Goal: Task Accomplishment & Management: Manage account settings

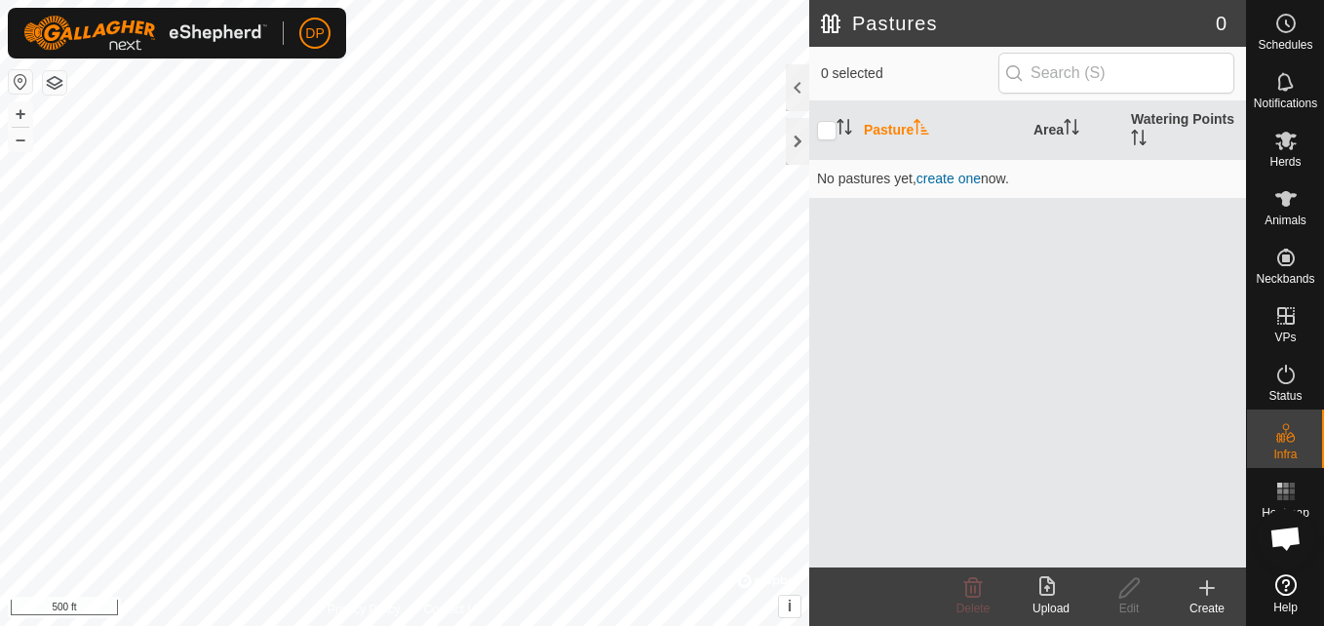
click at [602, 0] on html "DP Schedules Notifications Herds Animals Neckbands VPs Status Infra Heatmap Hel…" at bounding box center [662, 313] width 1324 height 626
click at [831, 131] on input "checkbox" at bounding box center [827, 131] width 20 height 20
checkbox input "false"
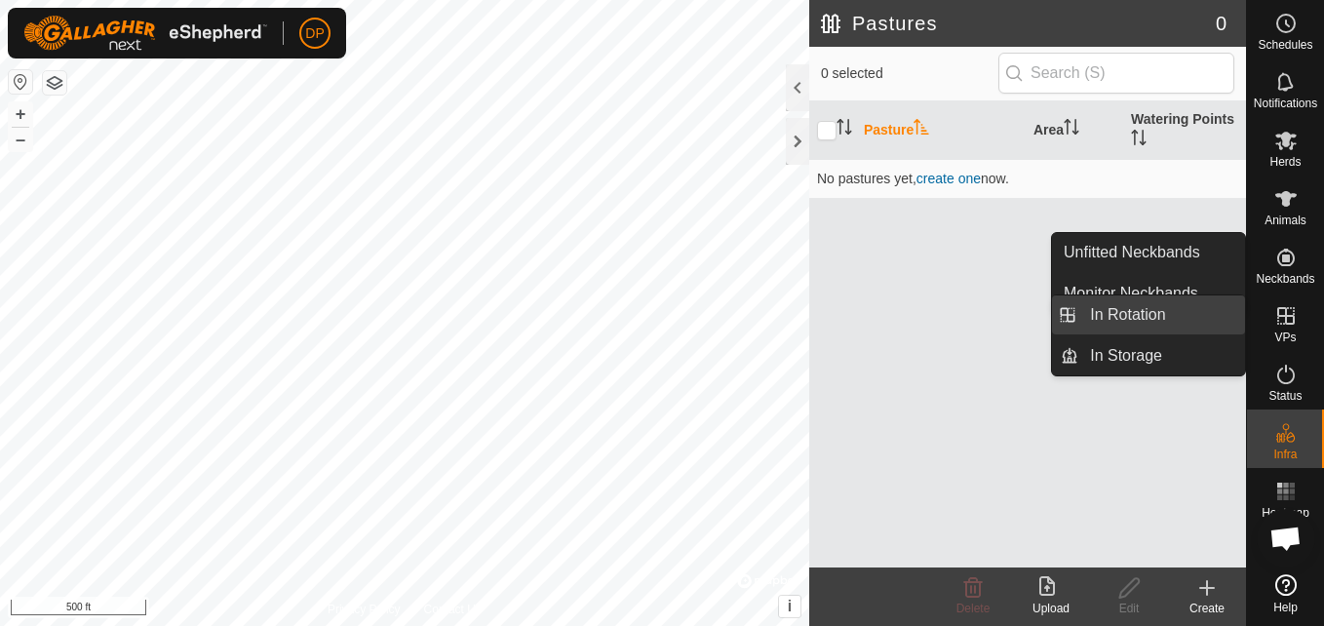
click at [1198, 317] on link "In Rotation" at bounding box center [1162, 314] width 167 height 39
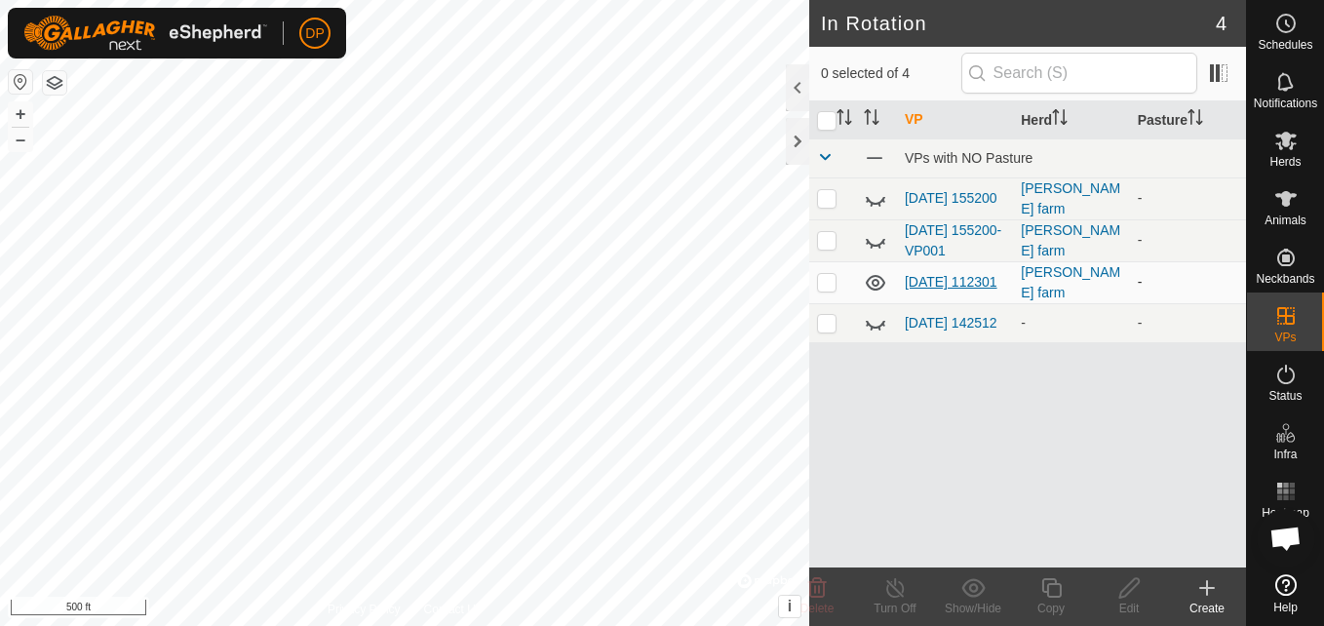
click at [932, 274] on link "[DATE] 112301" at bounding box center [951, 282] width 93 height 16
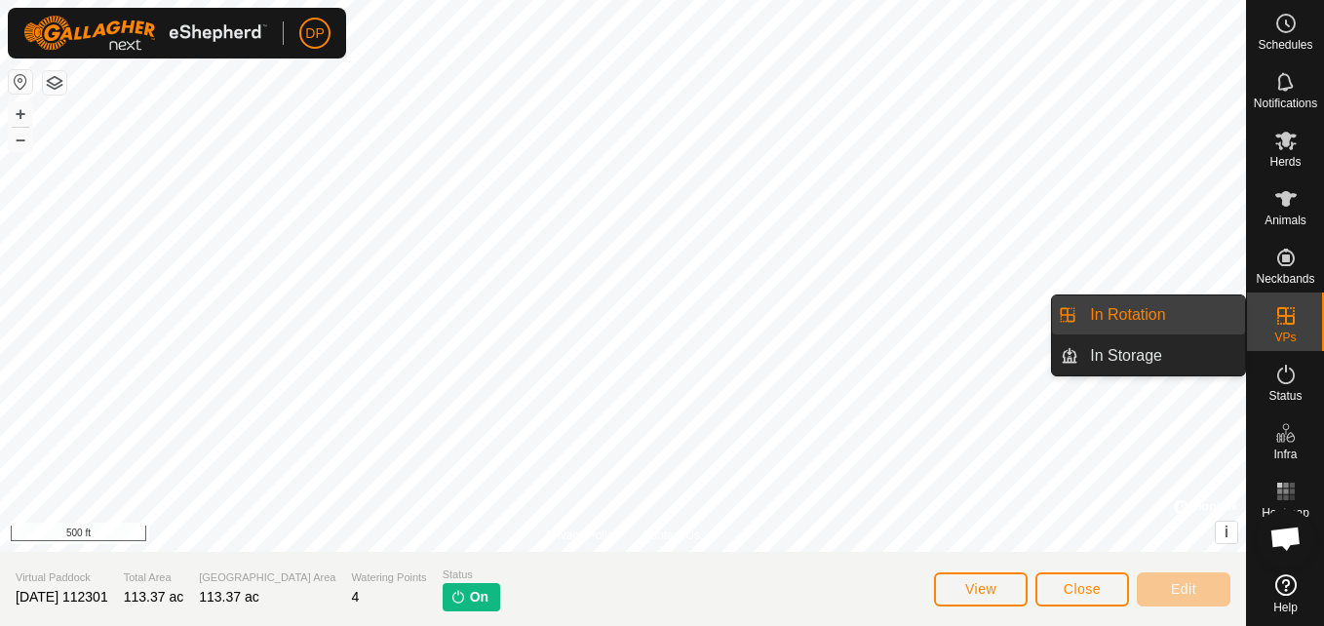
click at [1214, 306] on link "In Rotation" at bounding box center [1162, 314] width 167 height 39
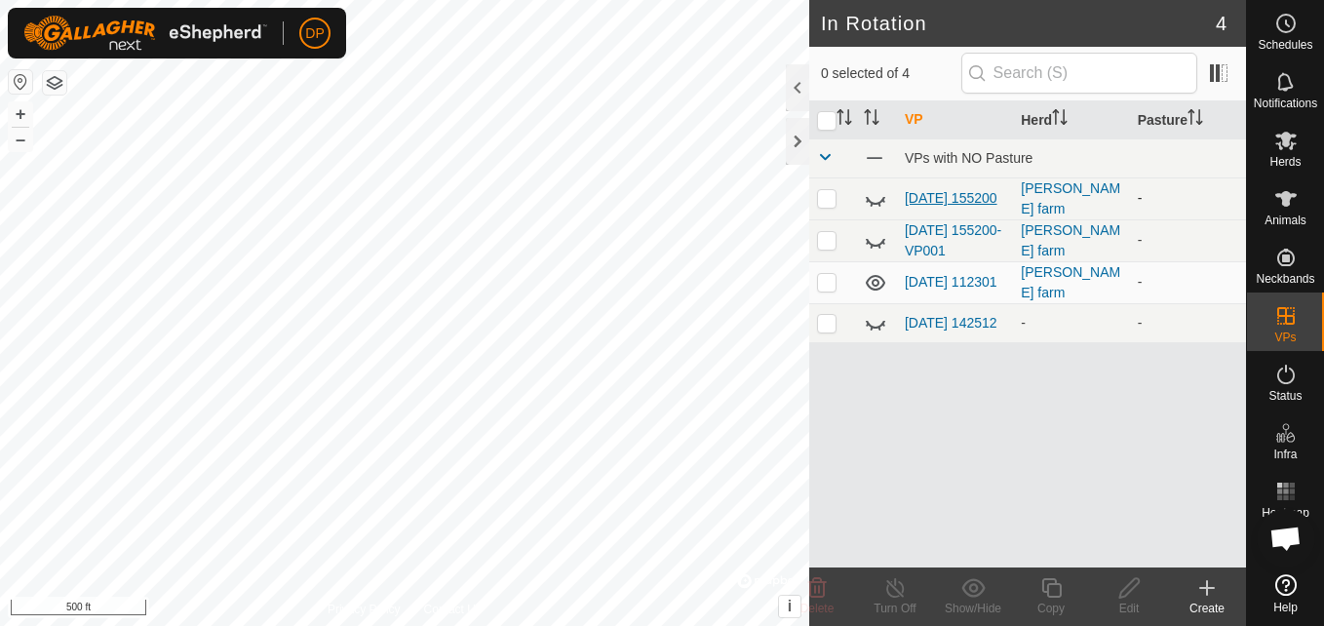
click at [941, 193] on link "[DATE] 155200" at bounding box center [951, 198] width 93 height 16
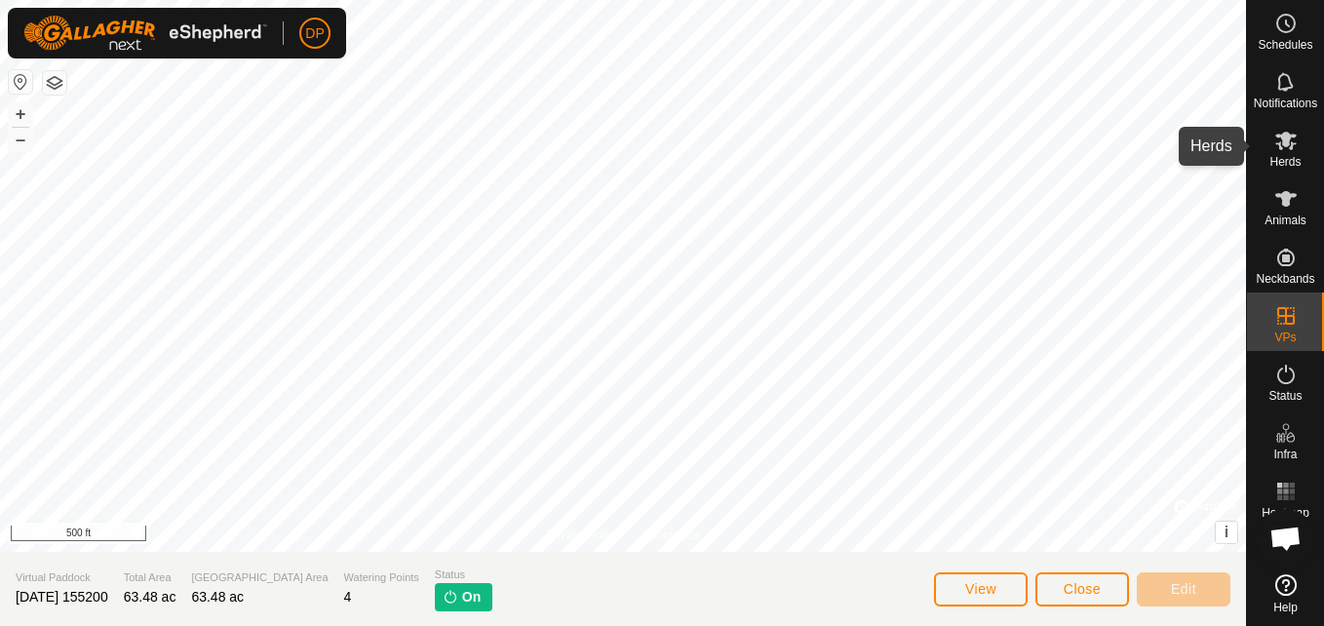
click at [1282, 144] on icon at bounding box center [1286, 141] width 21 height 19
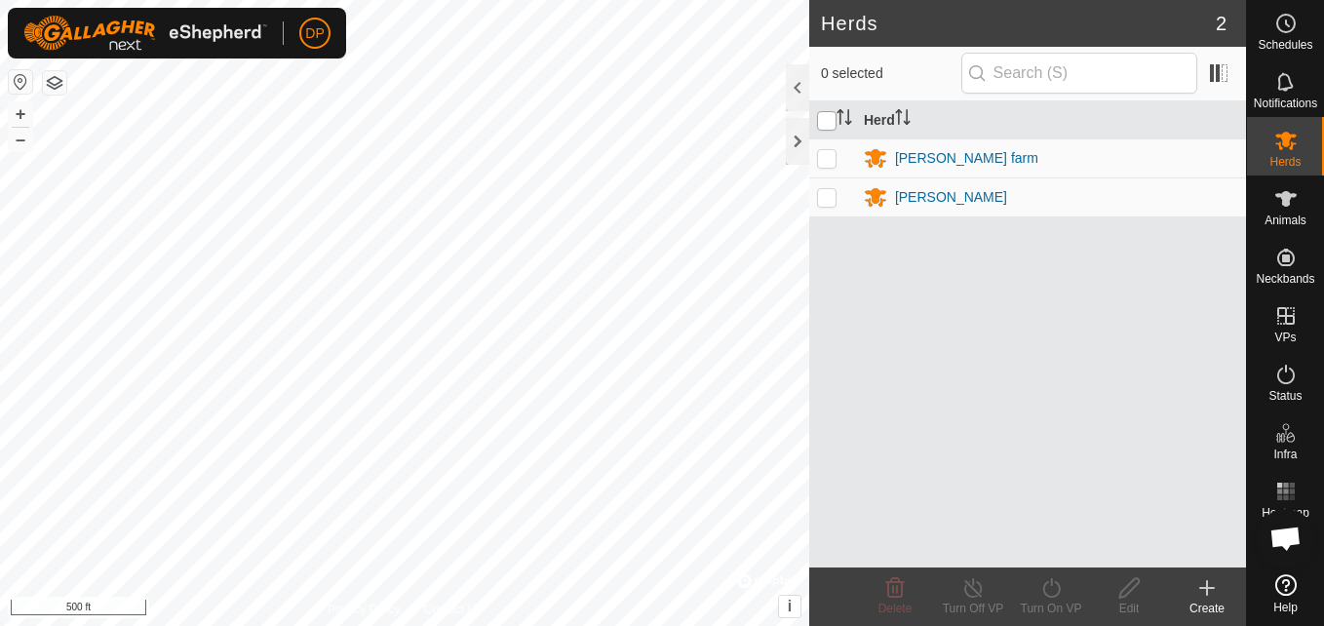
click at [827, 128] on input "checkbox" at bounding box center [827, 121] width 20 height 20
checkbox input "true"
click at [979, 583] on icon at bounding box center [973, 588] width 18 height 20
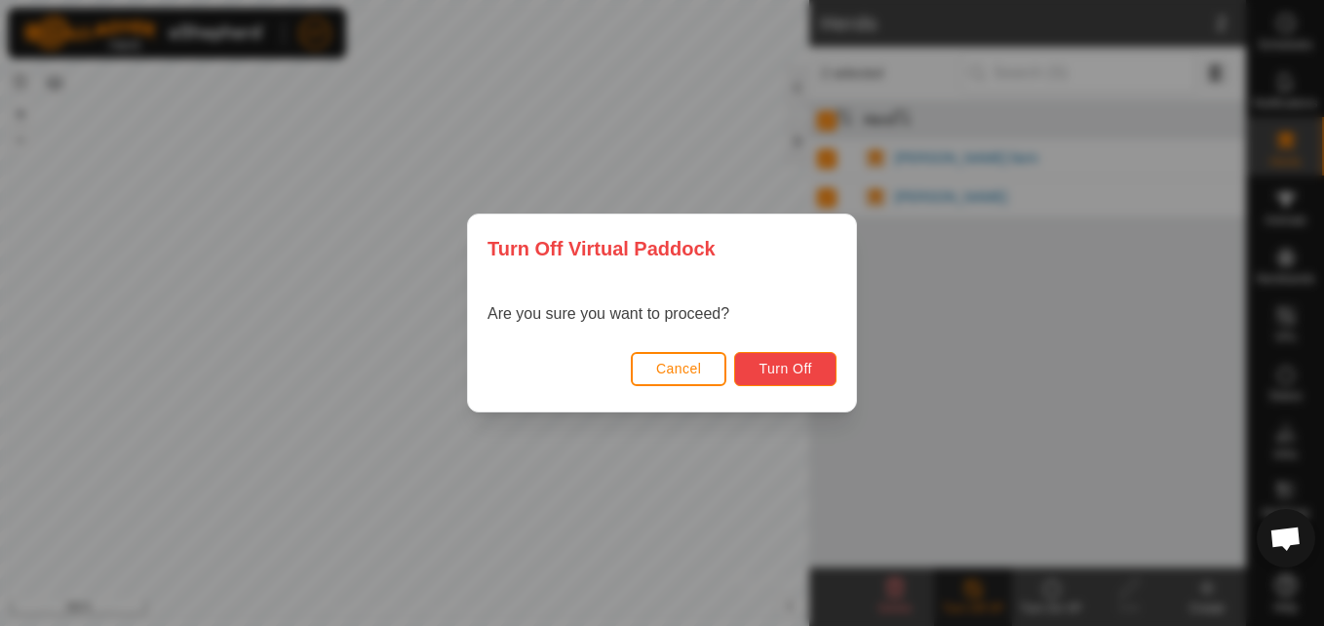
click at [776, 369] on span "Turn Off" at bounding box center [786, 369] width 54 height 16
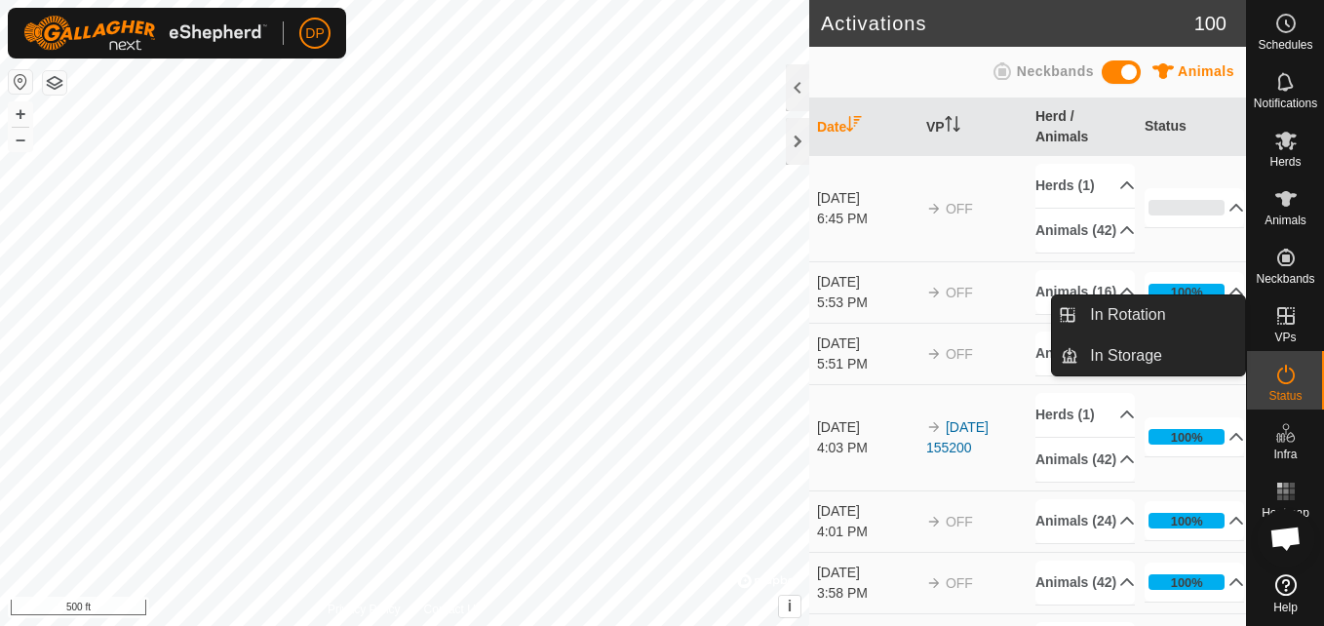
drag, startPoint x: 1287, startPoint y: 349, endPoint x: 1296, endPoint y: 331, distance: 20.5
click at [1167, 312] on link "In Rotation" at bounding box center [1162, 314] width 167 height 39
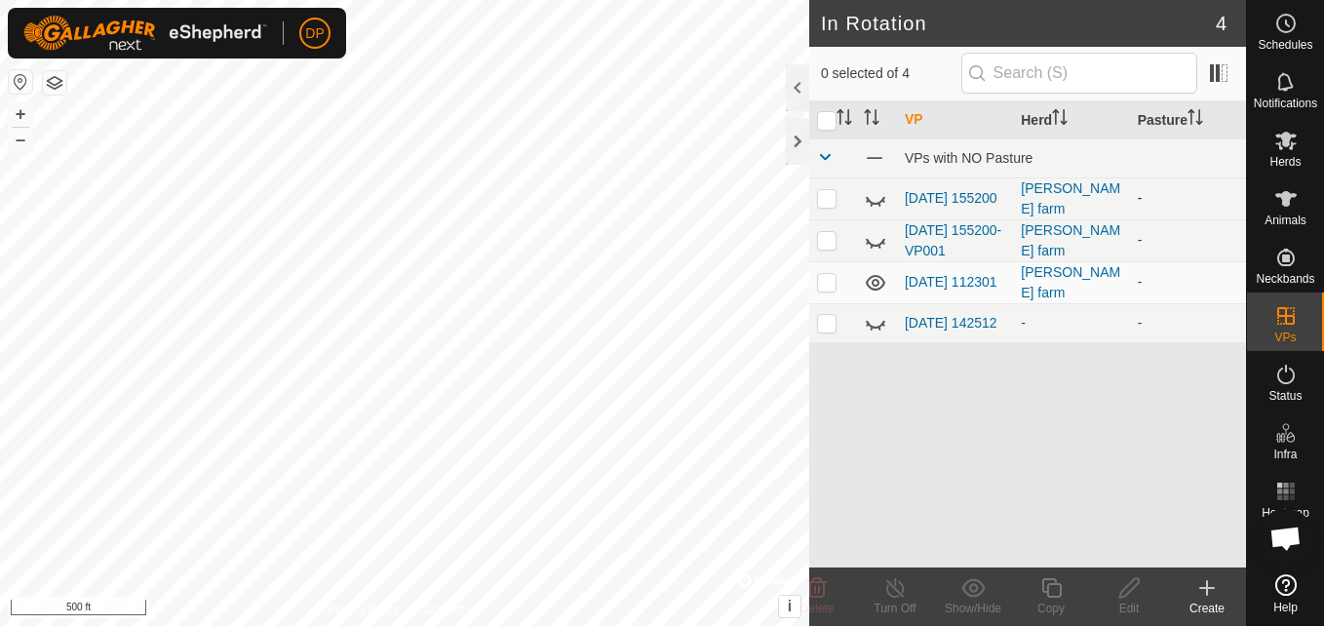
click at [821, 195] on p-checkbox at bounding box center [827, 198] width 20 height 16
checkbox input "true"
click at [896, 591] on line at bounding box center [895, 589] width 16 height 16
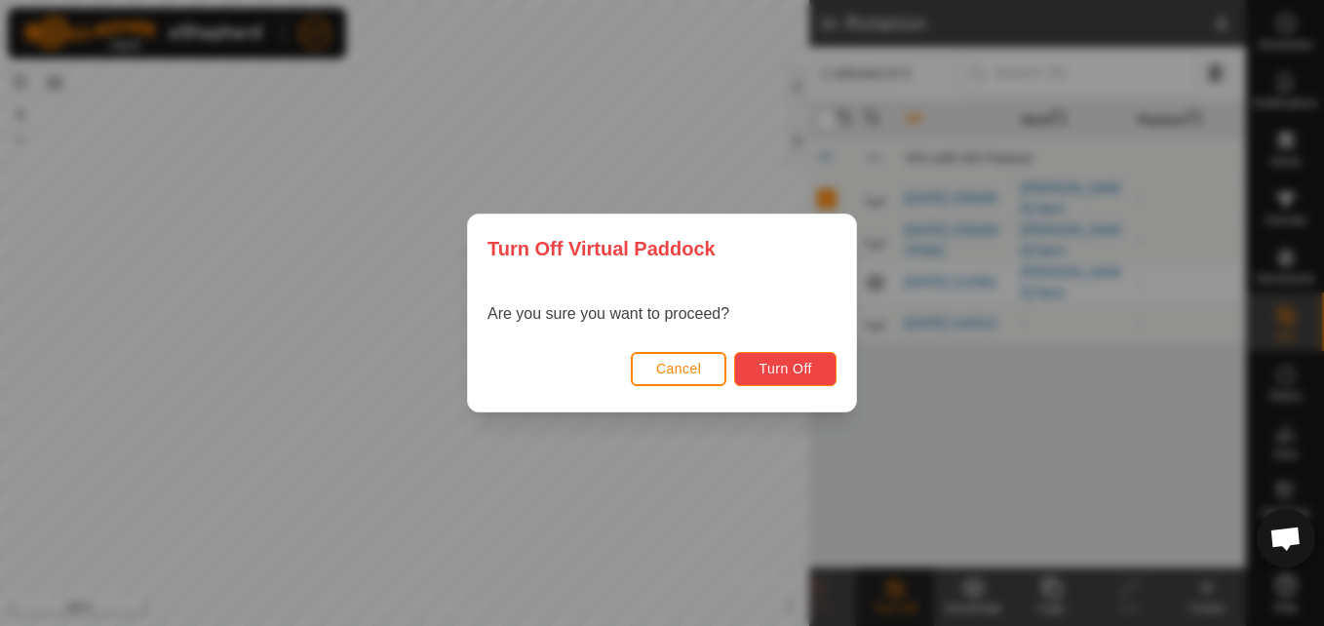
click at [794, 368] on span "Turn Off" at bounding box center [786, 369] width 54 height 16
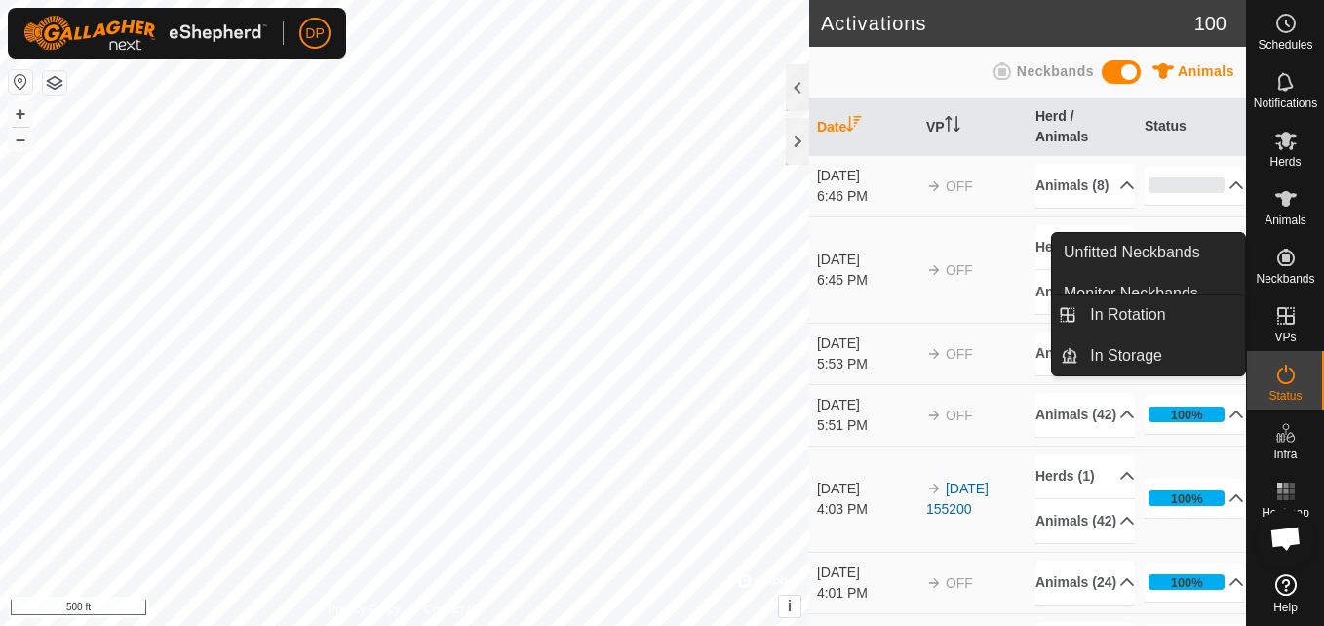
drag, startPoint x: 1283, startPoint y: 348, endPoint x: 1283, endPoint y: 321, distance: 27.3
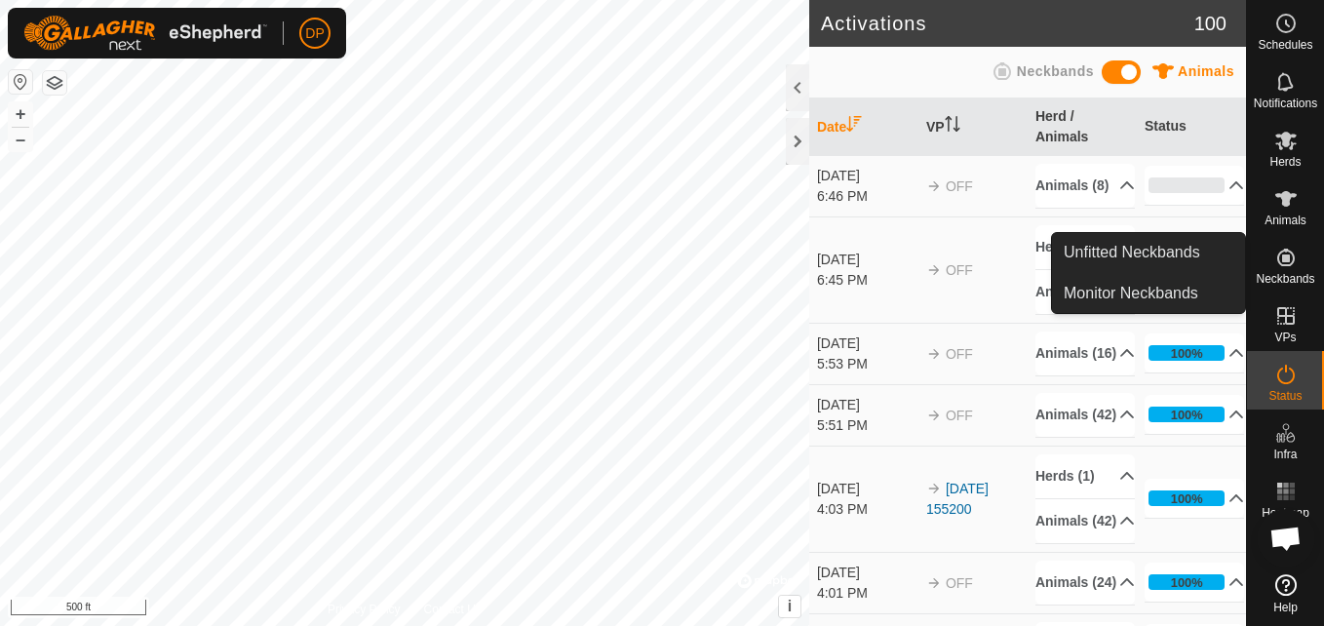
click at [1281, 266] on icon at bounding box center [1286, 257] width 23 height 23
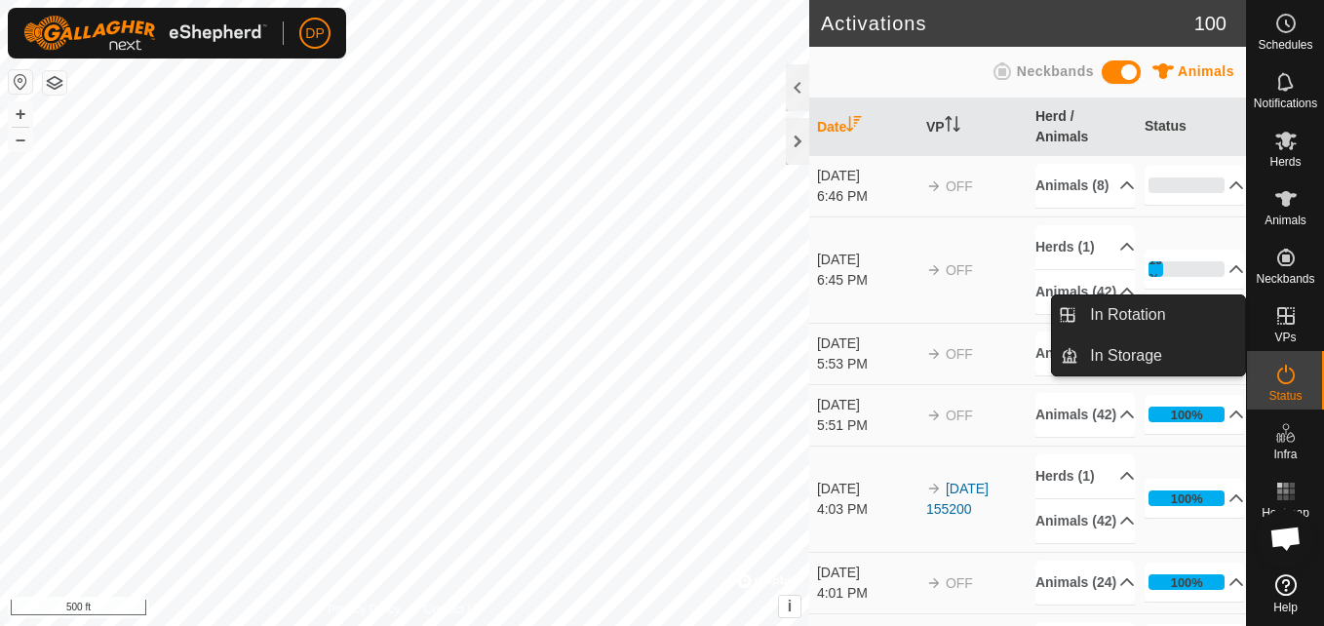
click at [1171, 309] on link "In Rotation" at bounding box center [1162, 314] width 167 height 39
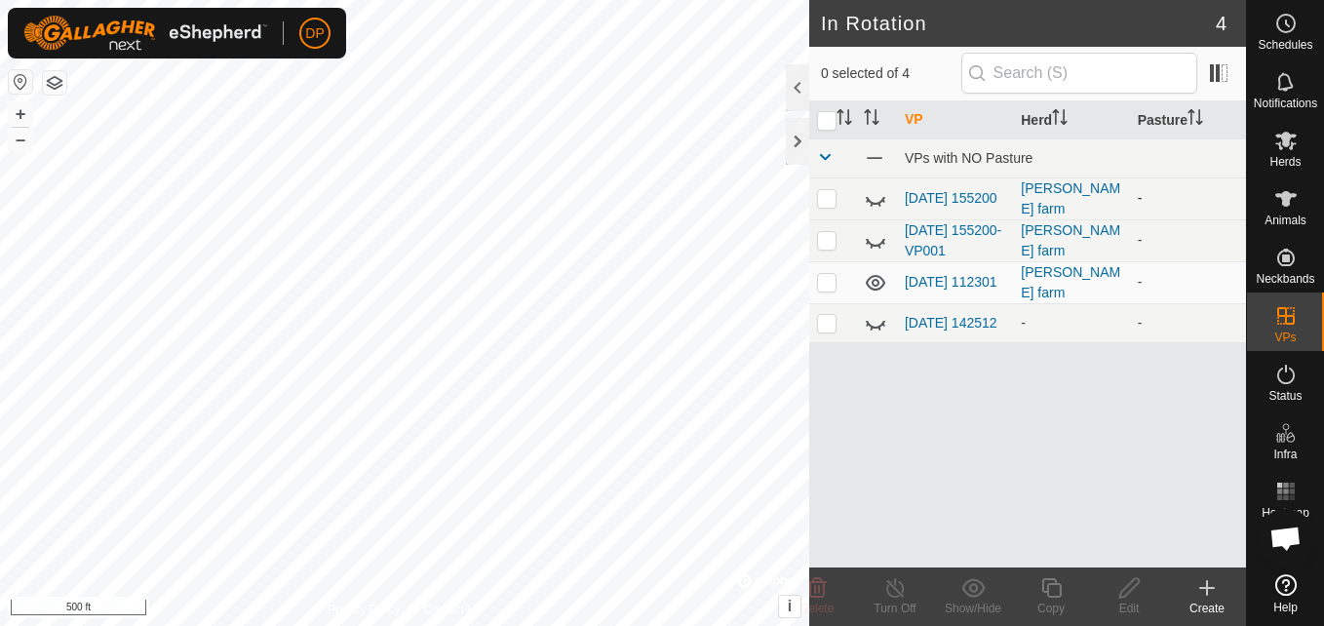
click at [879, 195] on icon at bounding box center [875, 198] width 23 height 23
click at [939, 206] on link "[DATE] 155200" at bounding box center [951, 198] width 93 height 16
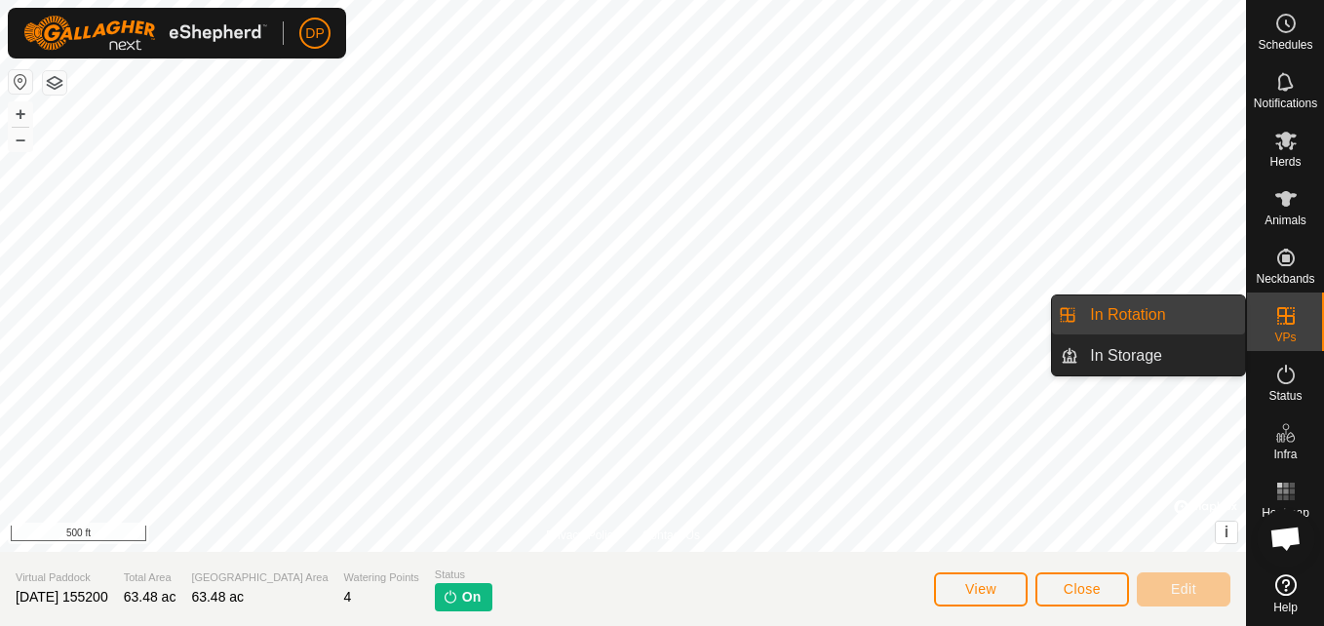
click at [1188, 303] on link "In Rotation" at bounding box center [1162, 314] width 167 height 39
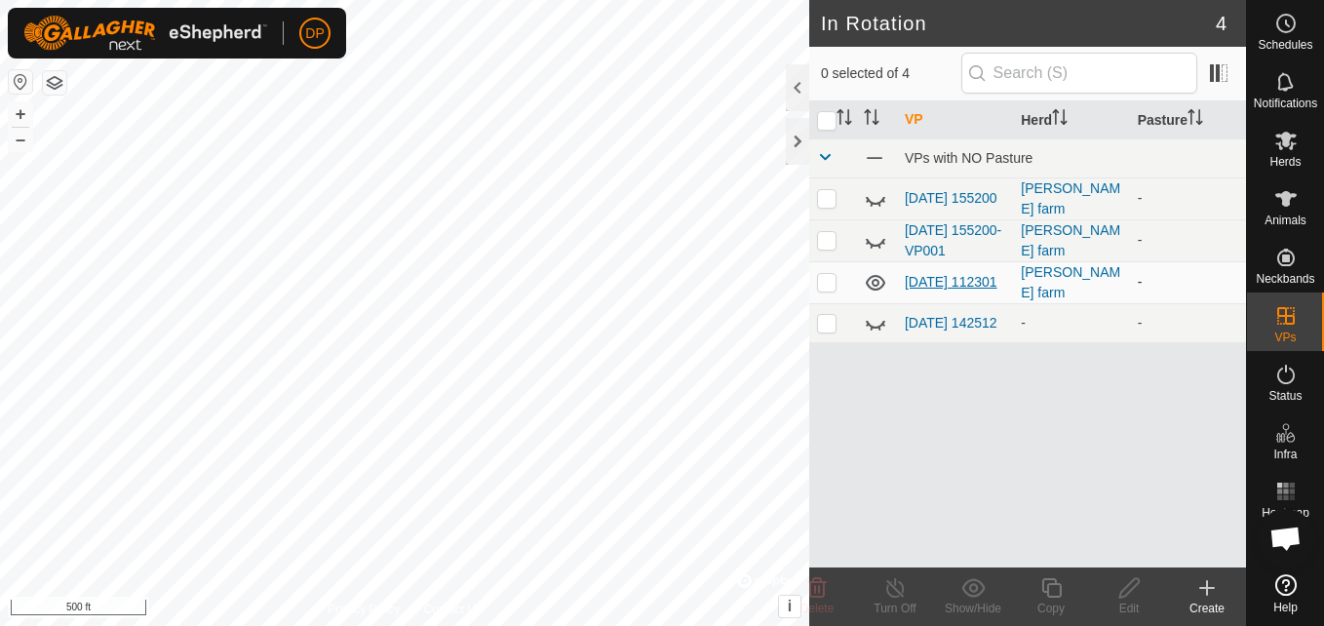
click at [920, 274] on link "[DATE] 112301" at bounding box center [951, 282] width 93 height 16
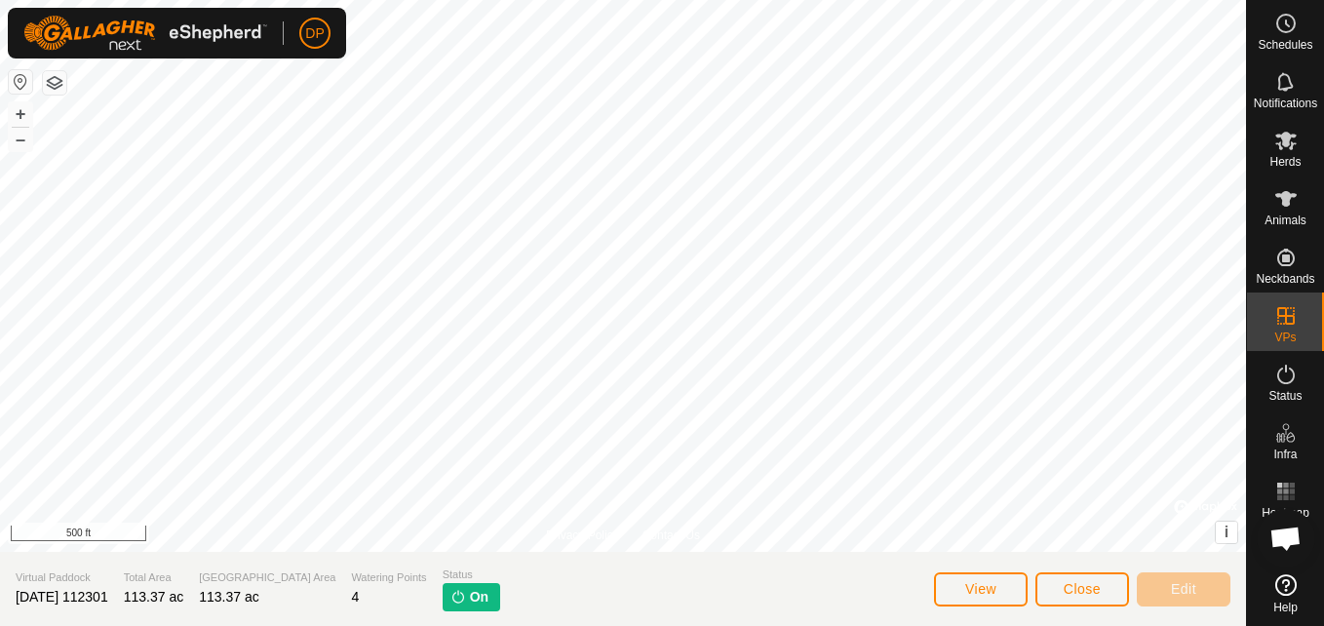
click at [443, 584] on p-tag "On" at bounding box center [472, 597] width 58 height 28
click at [1280, 587] on icon at bounding box center [1286, 584] width 21 height 21
click at [1284, 147] on icon at bounding box center [1286, 140] width 23 height 23
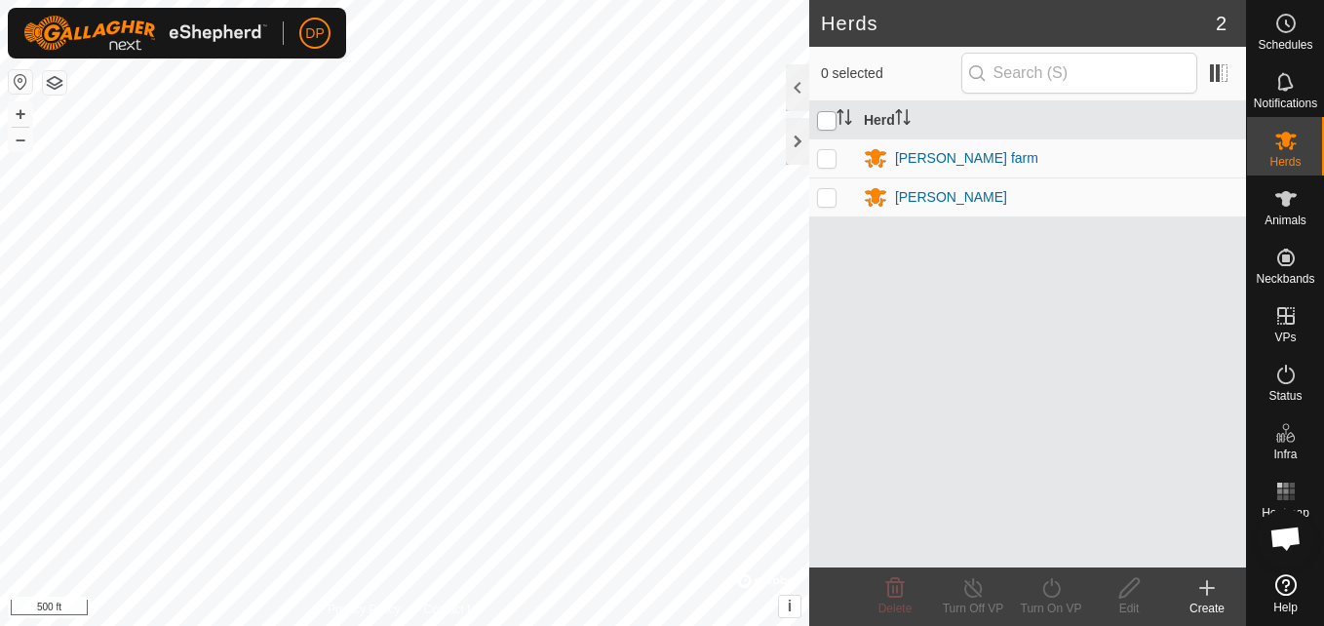
click at [832, 124] on input "checkbox" at bounding box center [827, 121] width 20 height 20
checkbox input "true"
click at [971, 589] on icon at bounding box center [974, 587] width 24 height 23
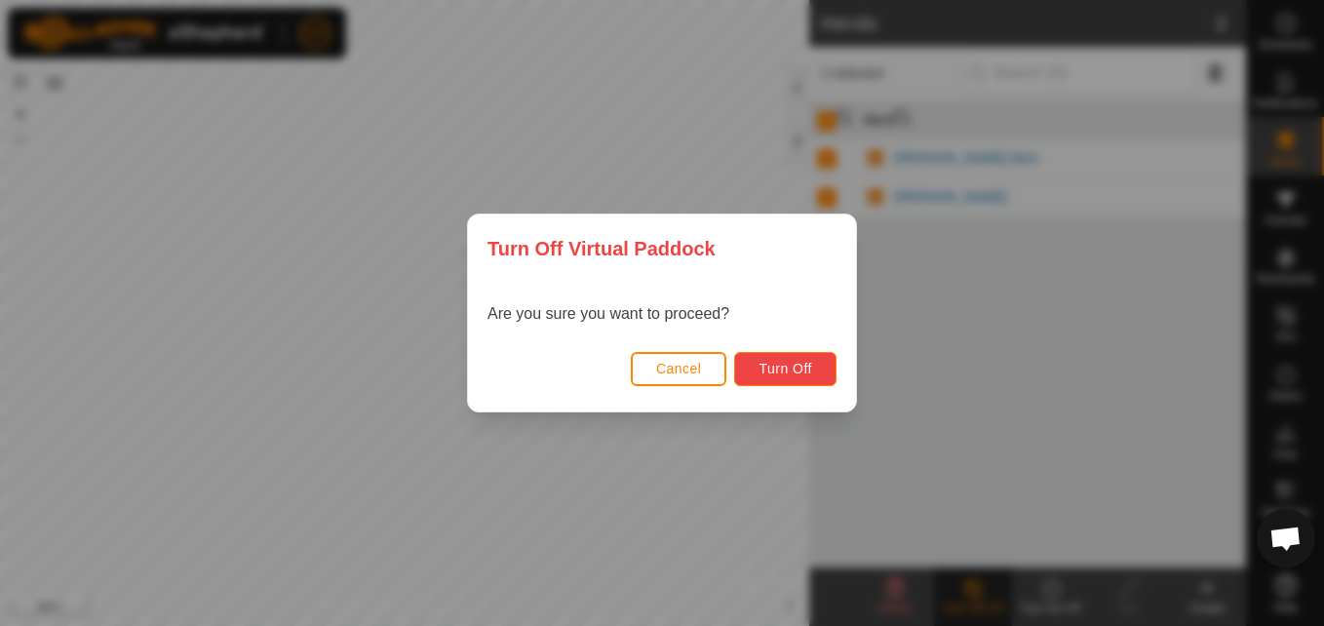
click at [792, 361] on span "Turn Off" at bounding box center [786, 369] width 54 height 16
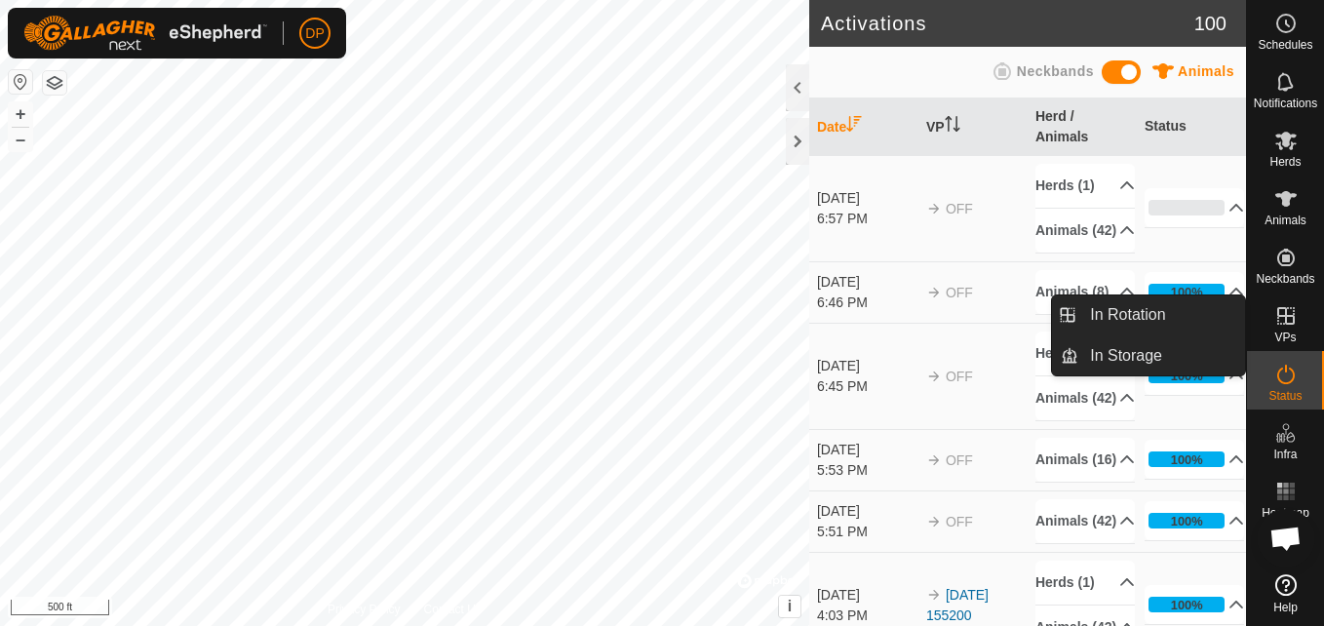
click at [1287, 325] on icon at bounding box center [1286, 316] width 18 height 18
click at [1175, 309] on link "In Rotation" at bounding box center [1162, 314] width 167 height 39
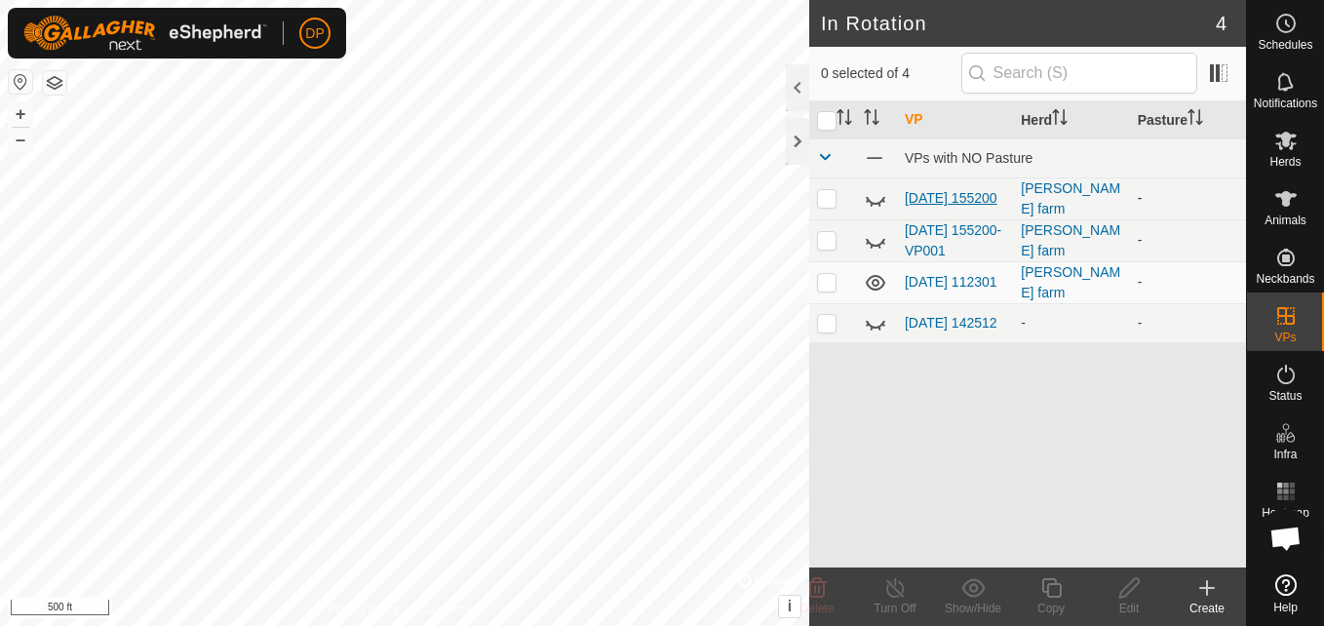
click at [935, 190] on link "[DATE] 155200" at bounding box center [951, 198] width 93 height 16
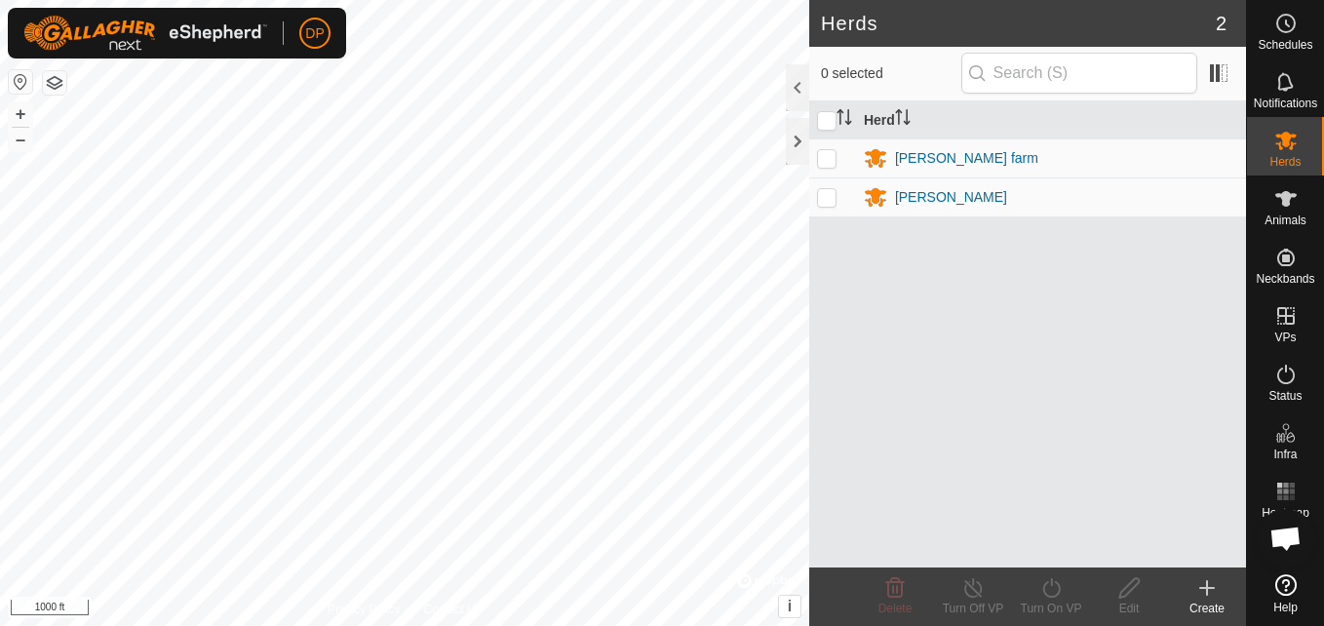
scroll to position [2027, 0]
click at [1280, 147] on icon at bounding box center [1286, 141] width 21 height 19
click at [829, 164] on p-checkbox at bounding box center [827, 158] width 20 height 16
checkbox input "true"
click at [975, 596] on icon at bounding box center [973, 588] width 18 height 20
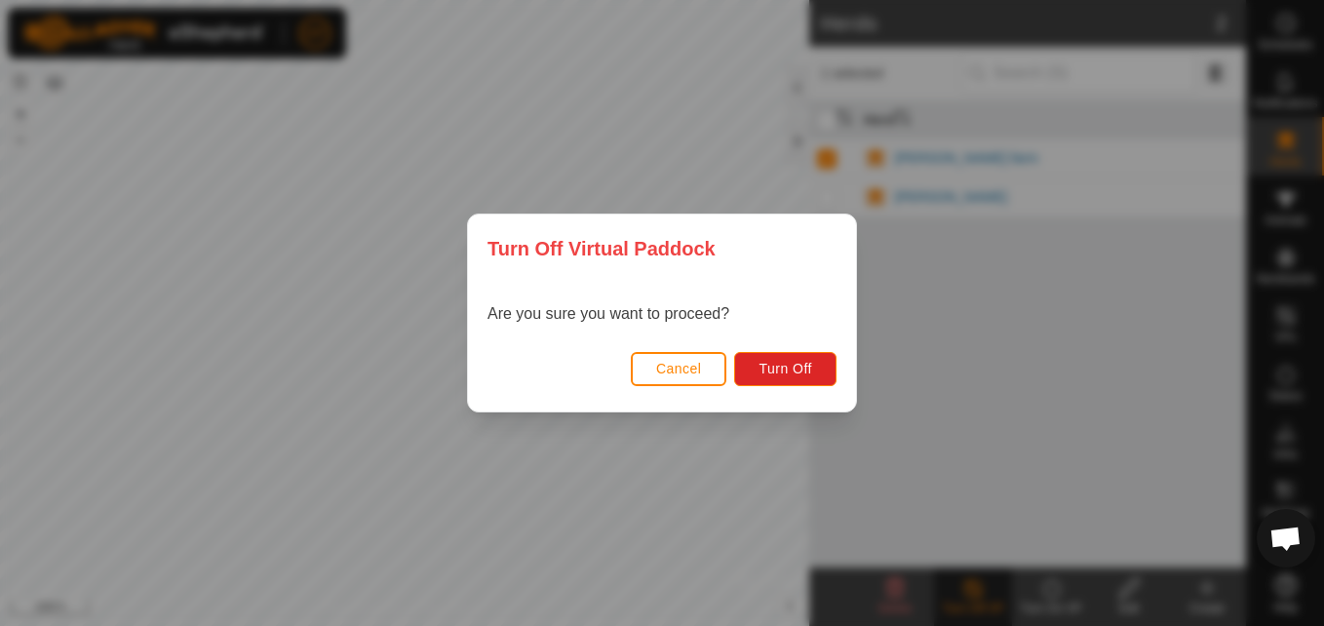
click at [718, 174] on div "Turn Off Virtual Paddock Are you sure you want to proceed? Cancel Turn Off" at bounding box center [662, 313] width 1324 height 626
click at [682, 370] on span "Cancel" at bounding box center [679, 369] width 46 height 16
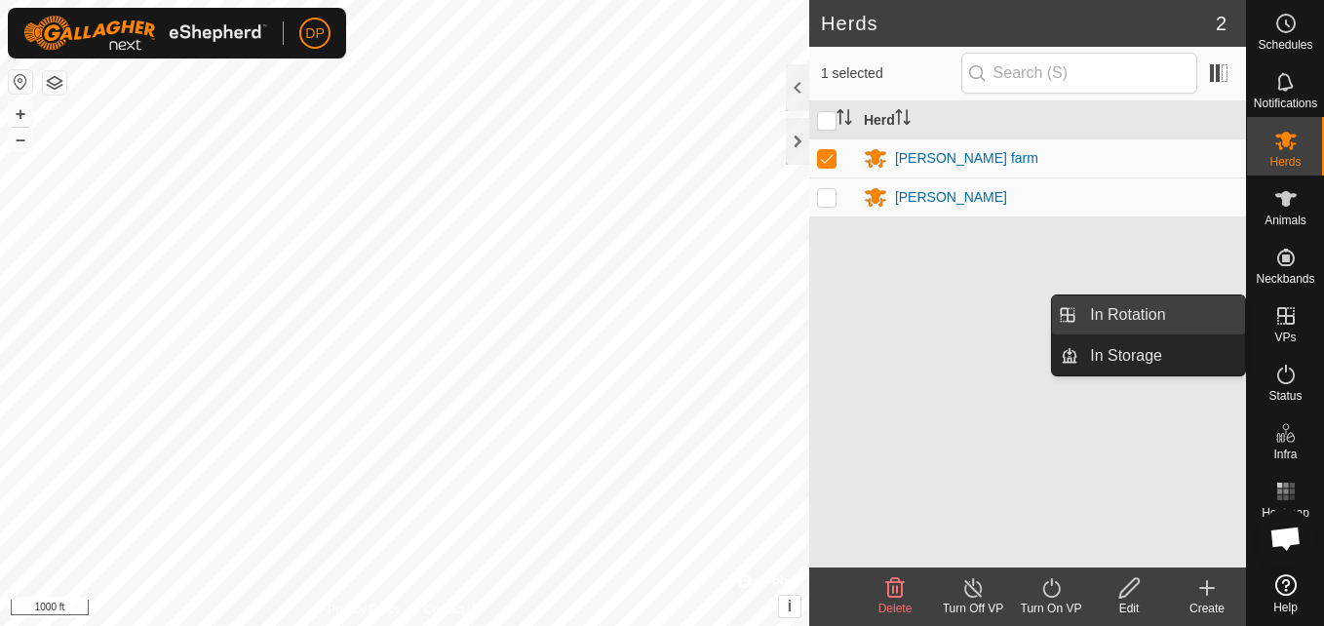
drag, startPoint x: 1240, startPoint y: 304, endPoint x: 1201, endPoint y: 302, distance: 39.1
click at [1201, 302] on link "In Rotation" at bounding box center [1162, 314] width 167 height 39
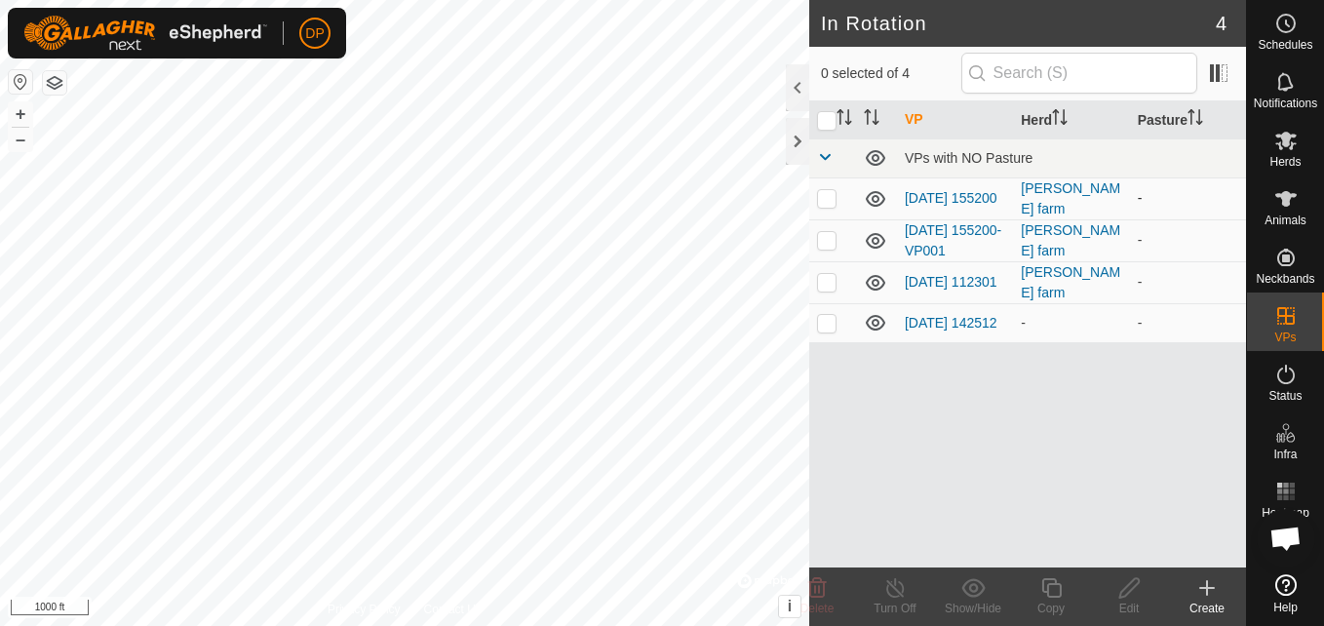
click at [878, 194] on icon at bounding box center [875, 198] width 23 height 23
click at [867, 241] on icon at bounding box center [876, 241] width 20 height 16
click at [878, 324] on icon at bounding box center [876, 323] width 20 height 16
click at [832, 282] on p-checkbox at bounding box center [827, 282] width 20 height 16
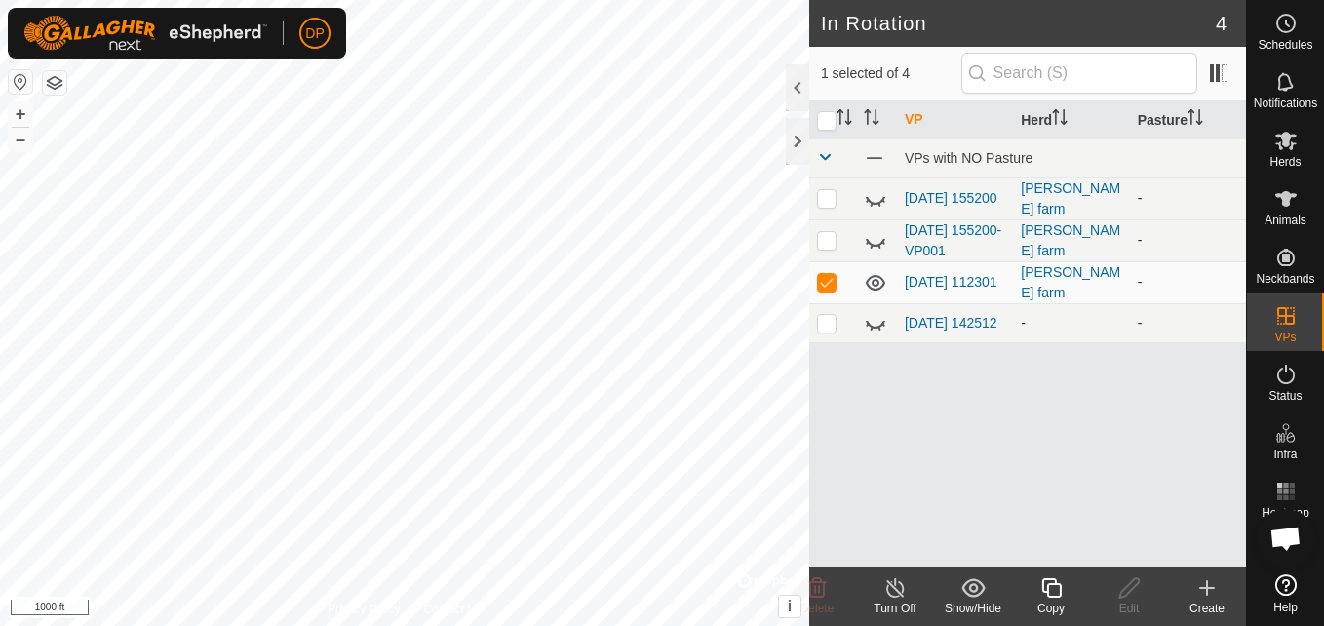
checkbox input "false"
click at [868, 198] on icon at bounding box center [876, 201] width 20 height 8
click at [832, 196] on p-checkbox at bounding box center [827, 198] width 20 height 16
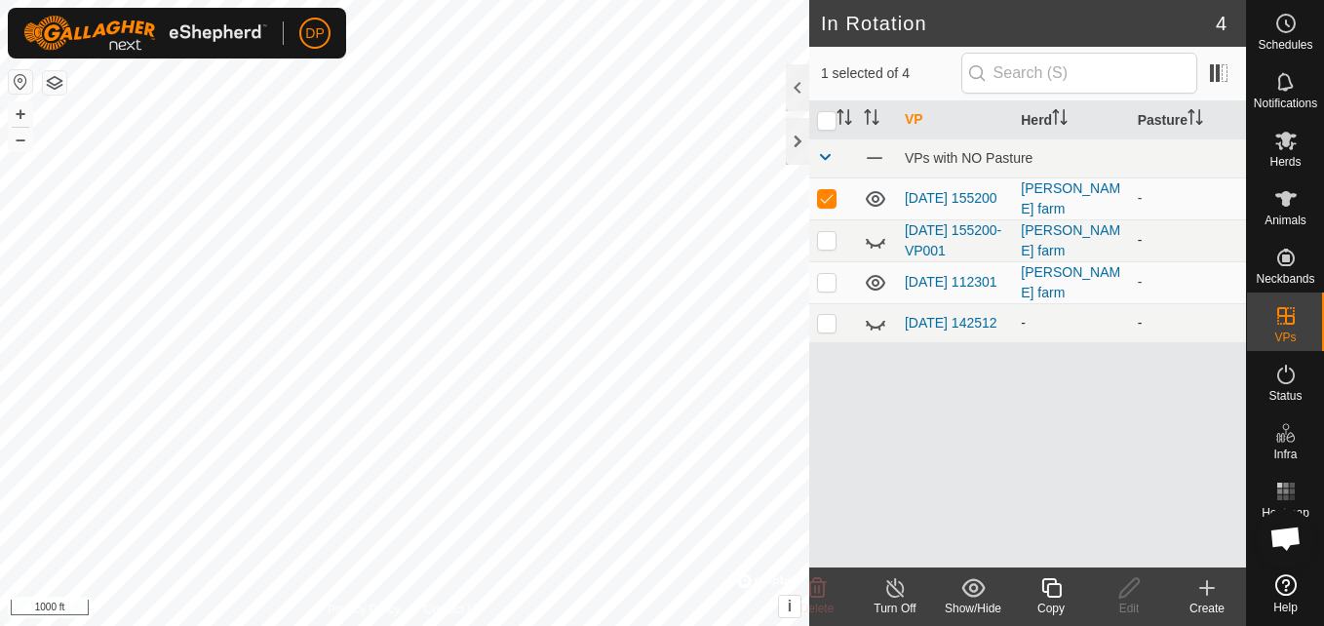
click at [875, 200] on icon at bounding box center [875, 198] width 23 height 23
click at [825, 191] on p-checkbox at bounding box center [827, 198] width 20 height 16
checkbox input "false"
click at [929, 204] on link "[DATE] 155200" at bounding box center [951, 198] width 93 height 16
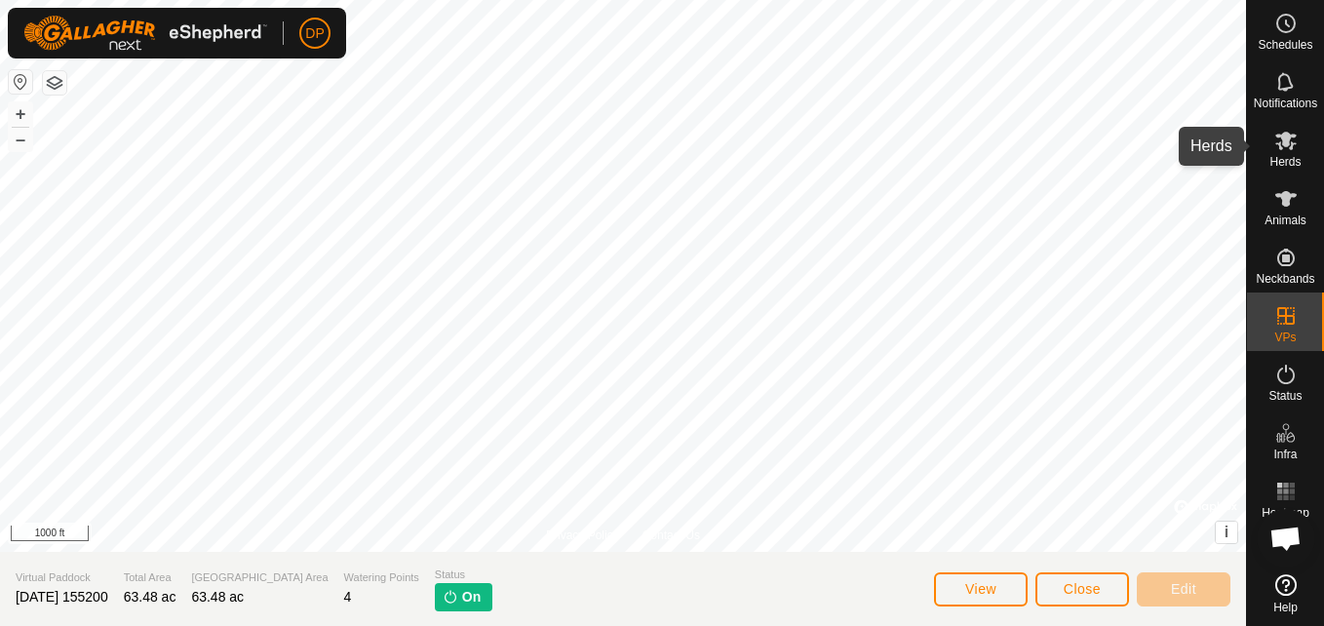
click at [1278, 136] on icon at bounding box center [1286, 141] width 21 height 19
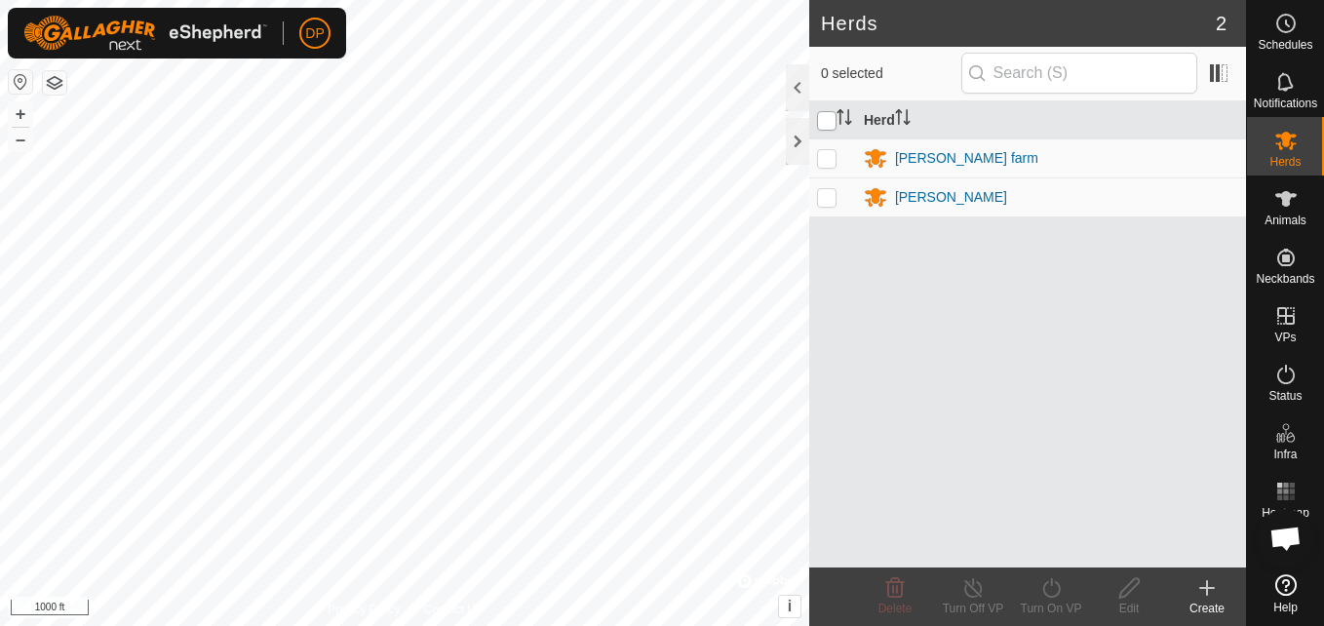
click at [824, 122] on input "checkbox" at bounding box center [827, 121] width 20 height 20
checkbox input "true"
click at [973, 589] on line at bounding box center [973, 589] width 16 height 16
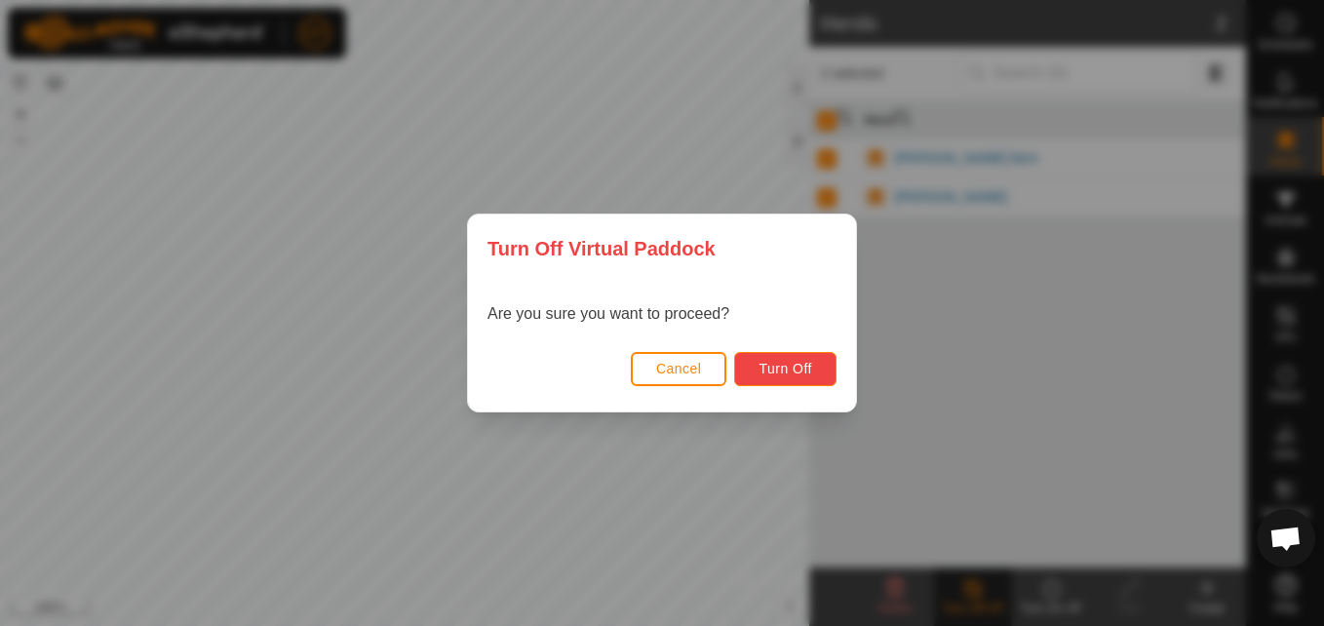
click at [791, 362] on span "Turn Off" at bounding box center [786, 369] width 54 height 16
